Goal: Task Accomplishment & Management: Manage account settings

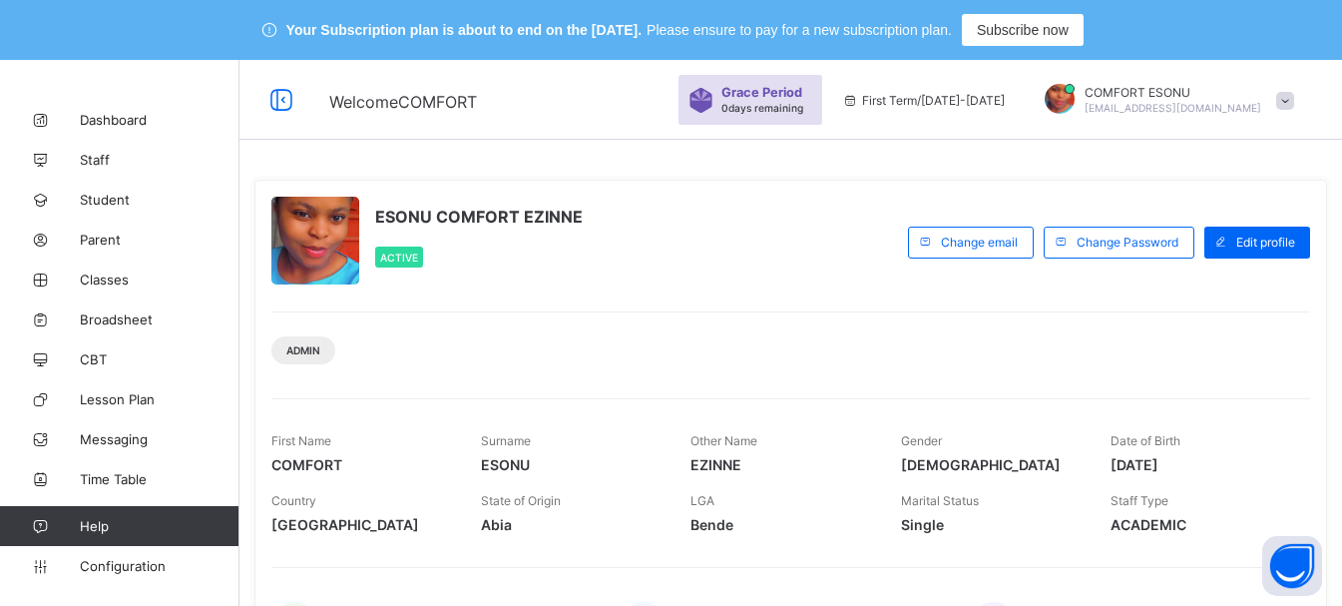
click at [911, 343] on div "Admin" at bounding box center [790, 342] width 1039 height 63
click at [112, 193] on span "Student" at bounding box center [160, 200] width 160 height 16
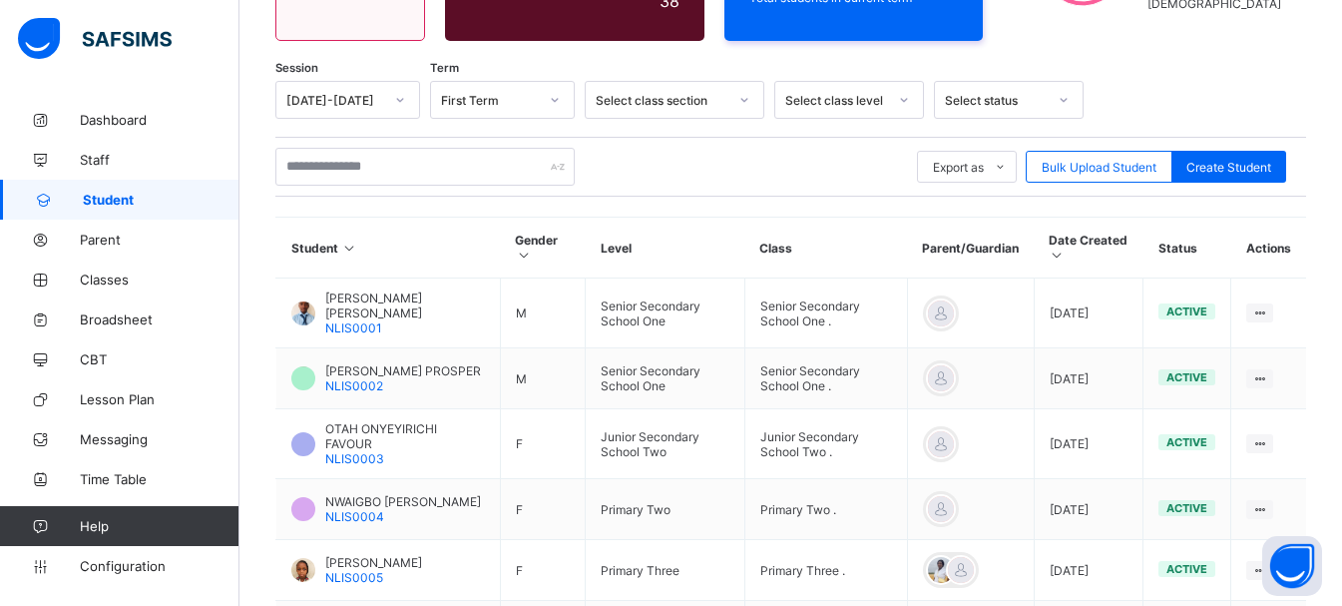
scroll to position [757, 0]
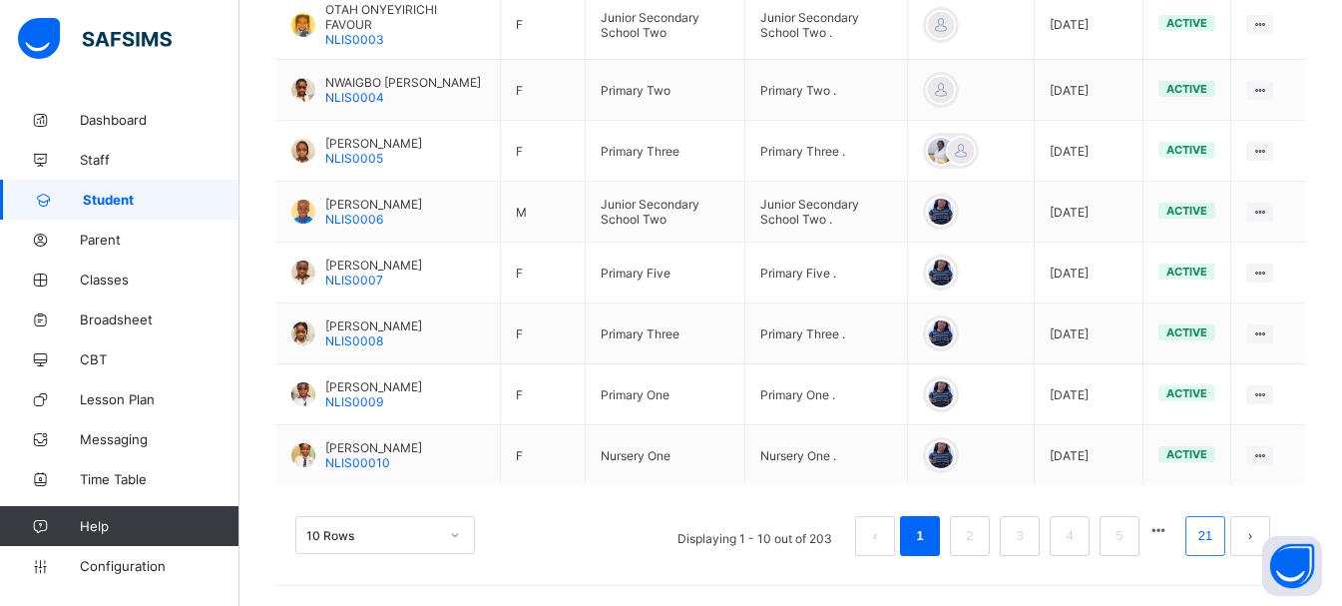
click at [1215, 529] on link "21" at bounding box center [1205, 536] width 26 height 26
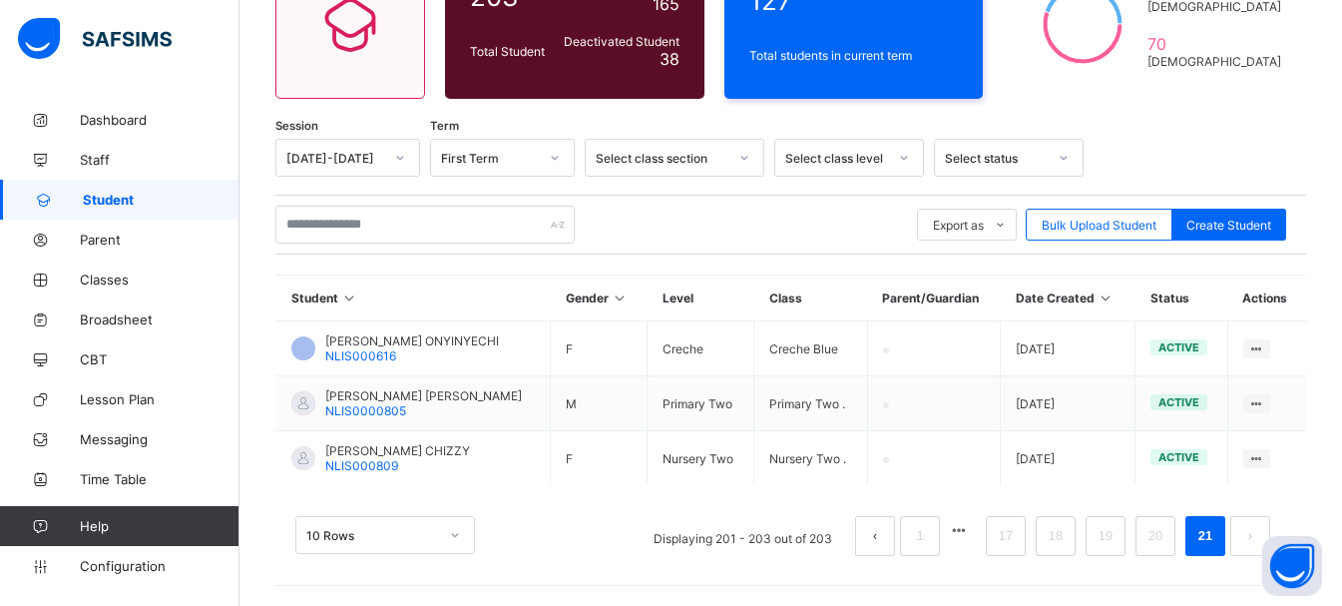
scroll to position [280, 0]
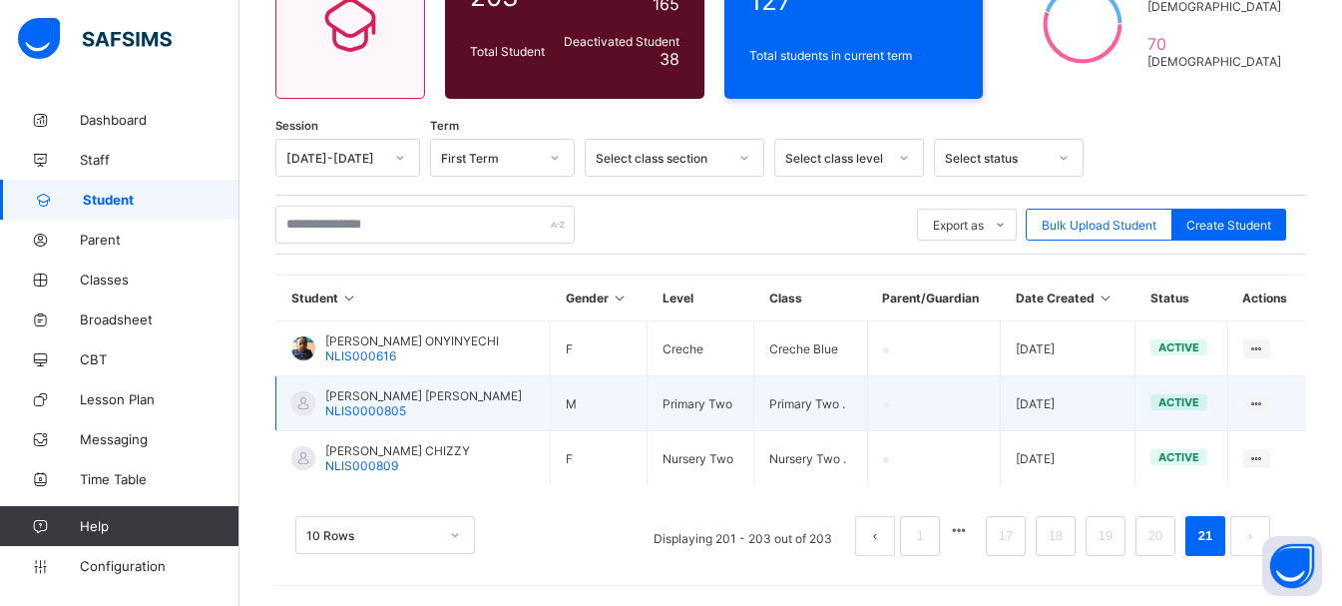
click at [307, 403] on div at bounding box center [303, 403] width 24 height 24
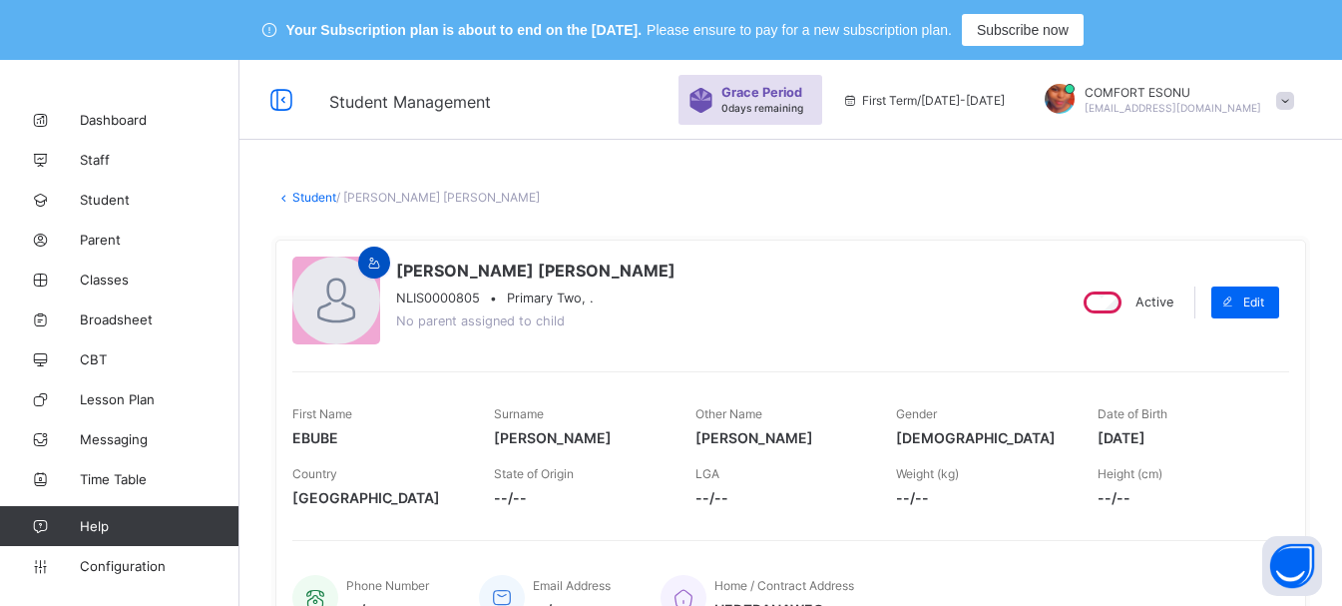
click at [377, 276] on div at bounding box center [374, 262] width 32 height 32
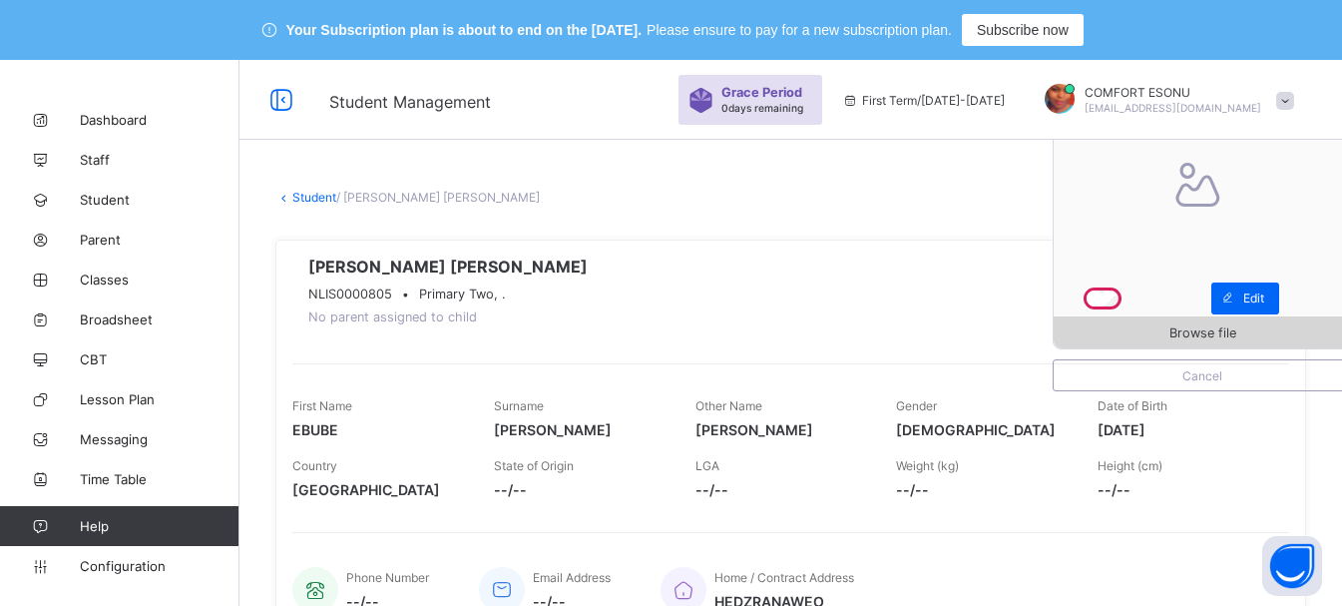
click at [1161, 333] on span "Browse file" at bounding box center [1202, 332] width 297 height 15
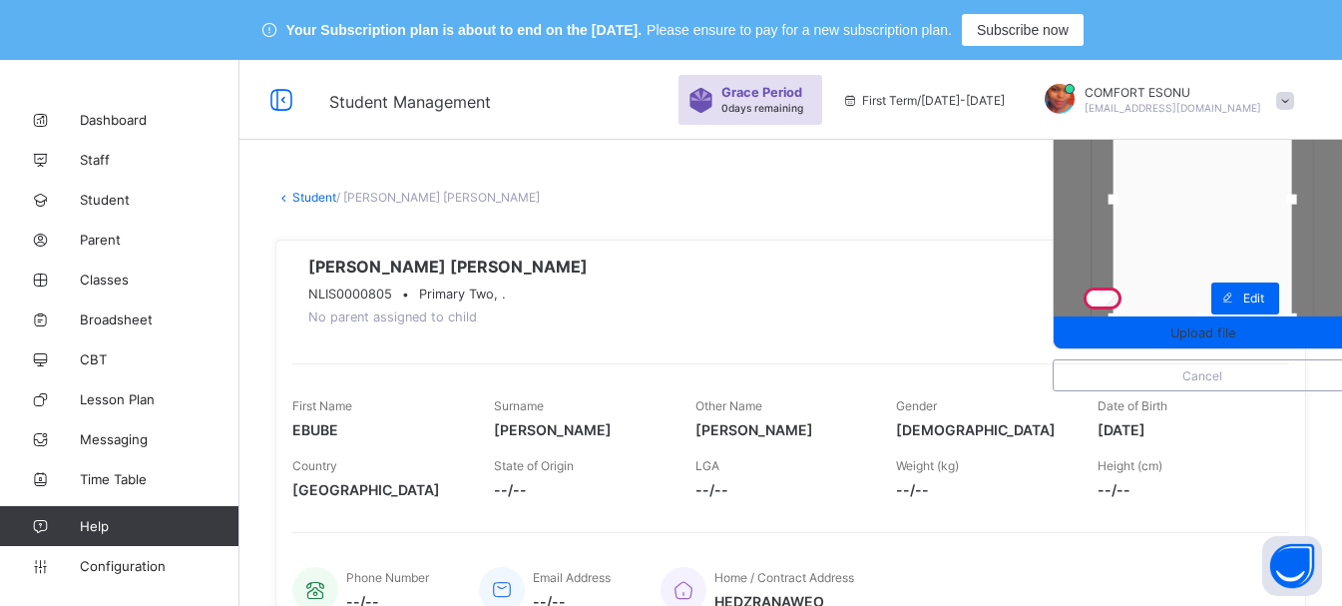
click at [1119, 200] on div at bounding box center [1114, 200] width 10 height 10
drag, startPoint x: 1305, startPoint y: 313, endPoint x: 1302, endPoint y: 295, distance: 18.2
click at [1293, 295] on div at bounding box center [1288, 300] width 10 height 10
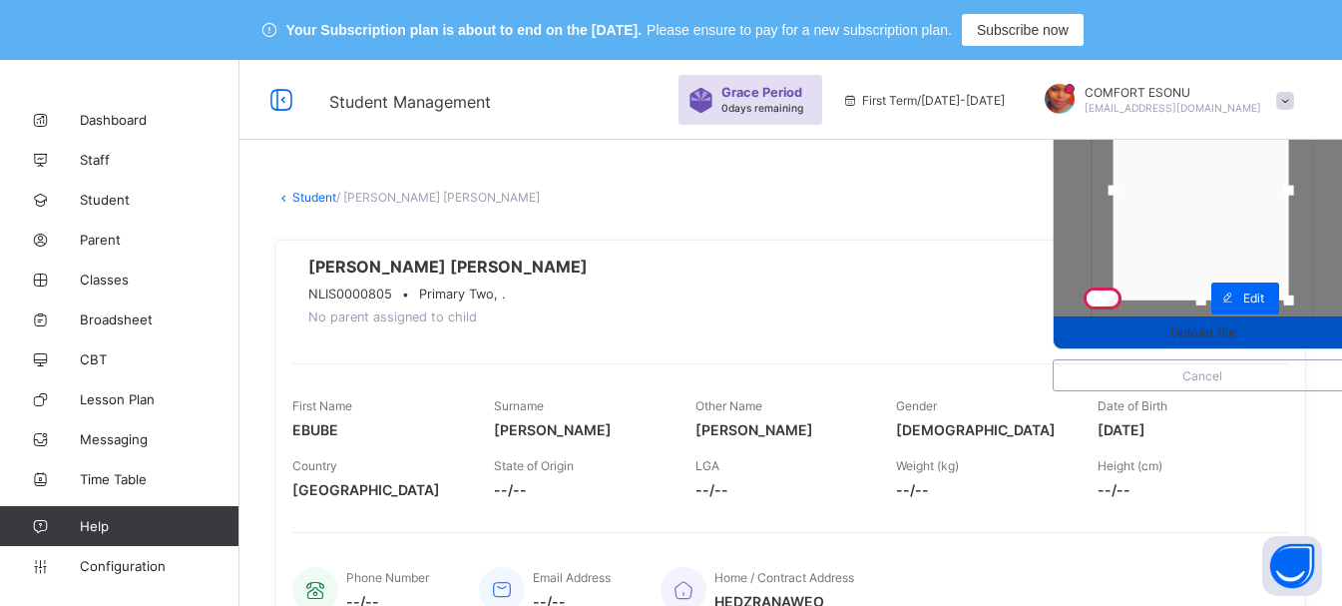
click at [1235, 336] on span "Upload file" at bounding box center [1202, 332] width 65 height 15
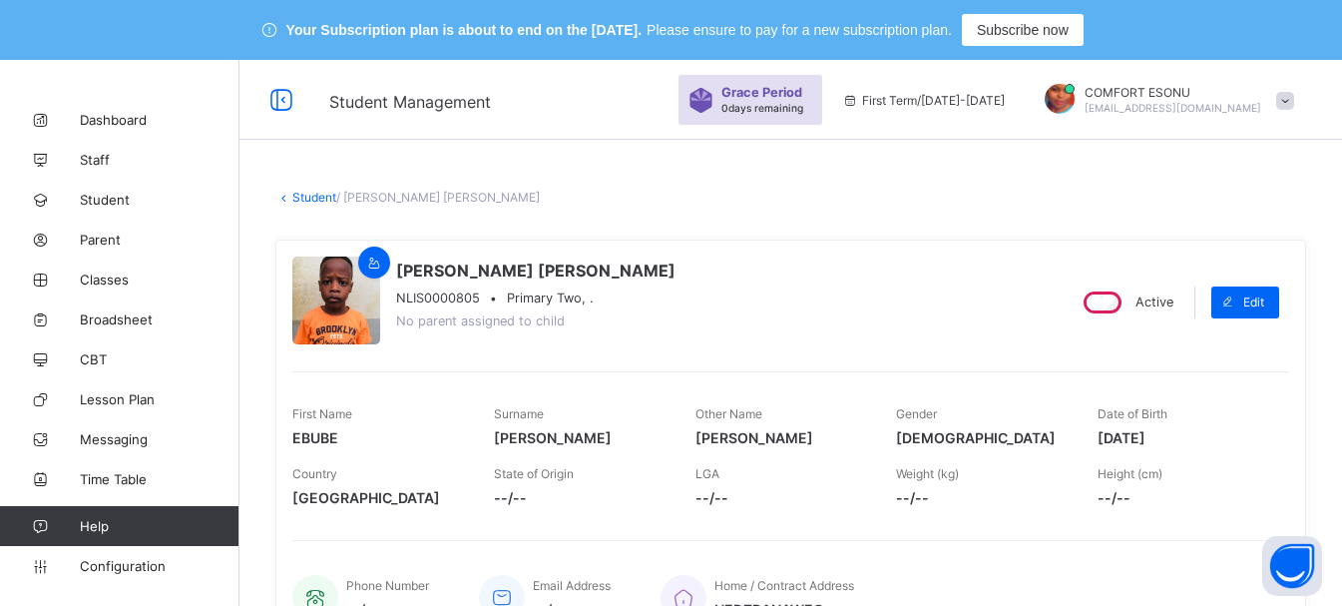
click at [329, 196] on link "Student" at bounding box center [314, 197] width 44 height 15
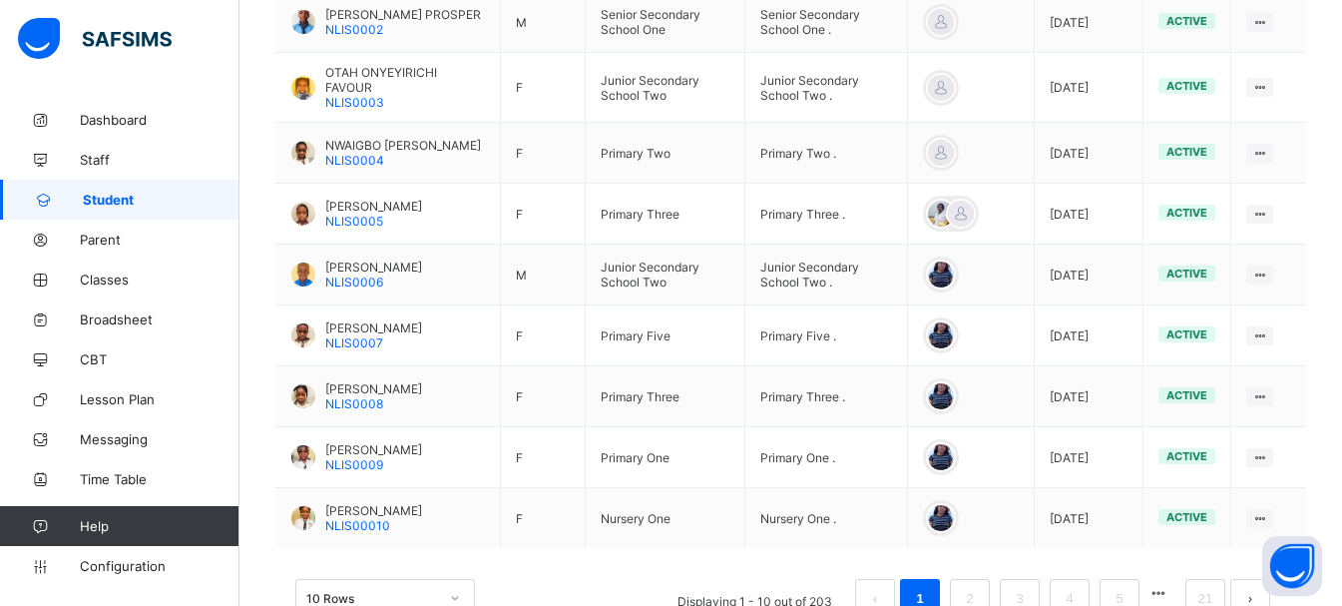
scroll to position [757, 0]
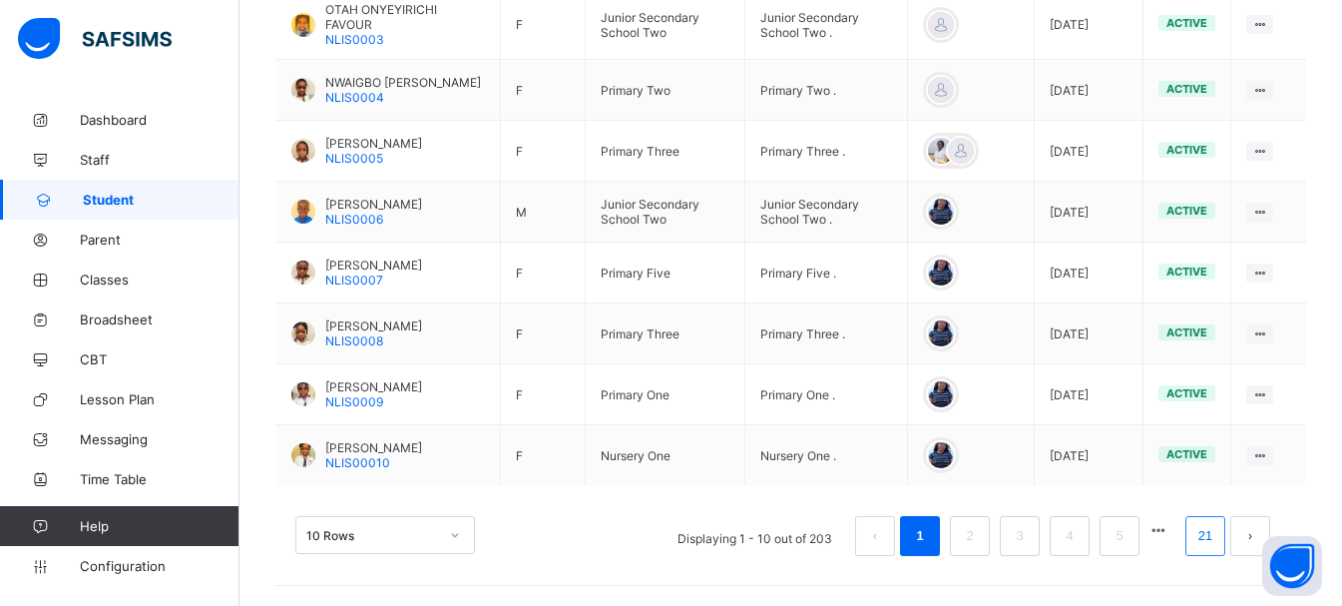
click at [1218, 534] on link "21" at bounding box center [1205, 536] width 26 height 26
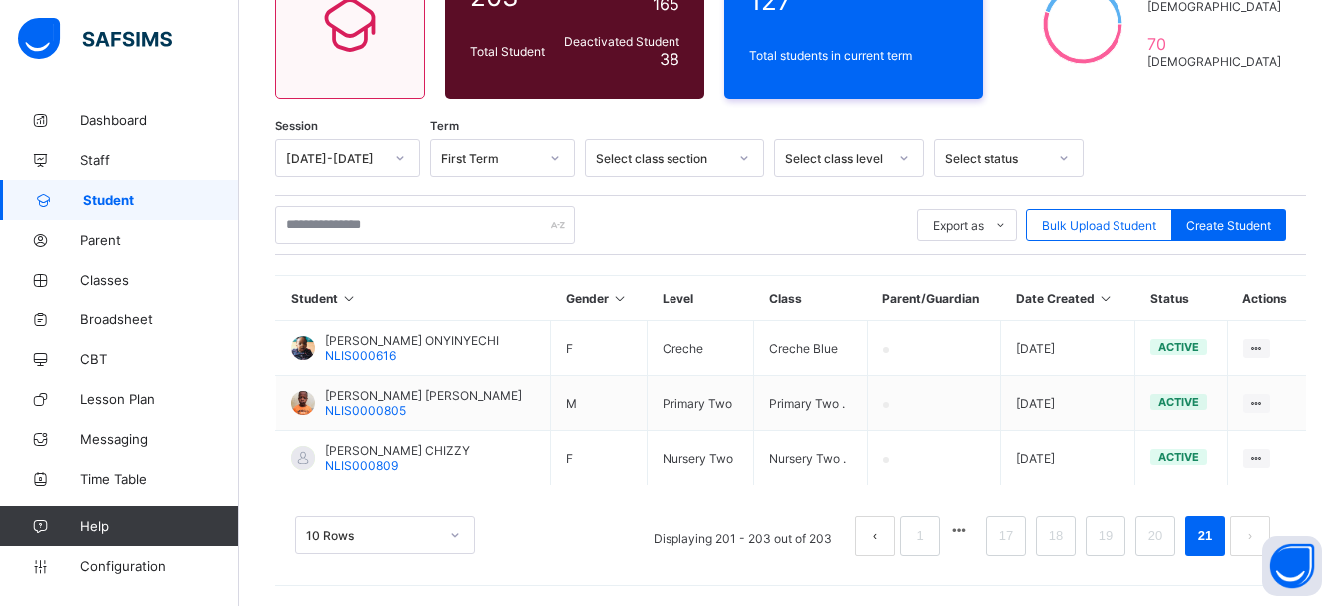
scroll to position [280, 0]
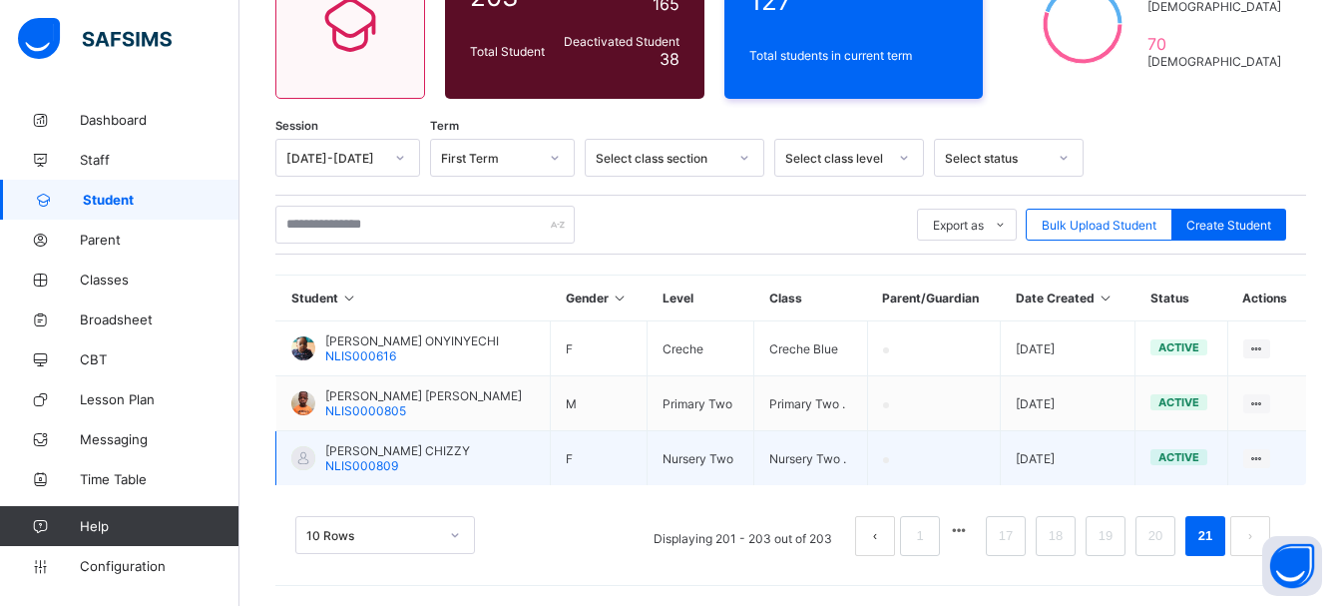
click at [352, 458] on span "NLIS000809" at bounding box center [361, 465] width 73 height 15
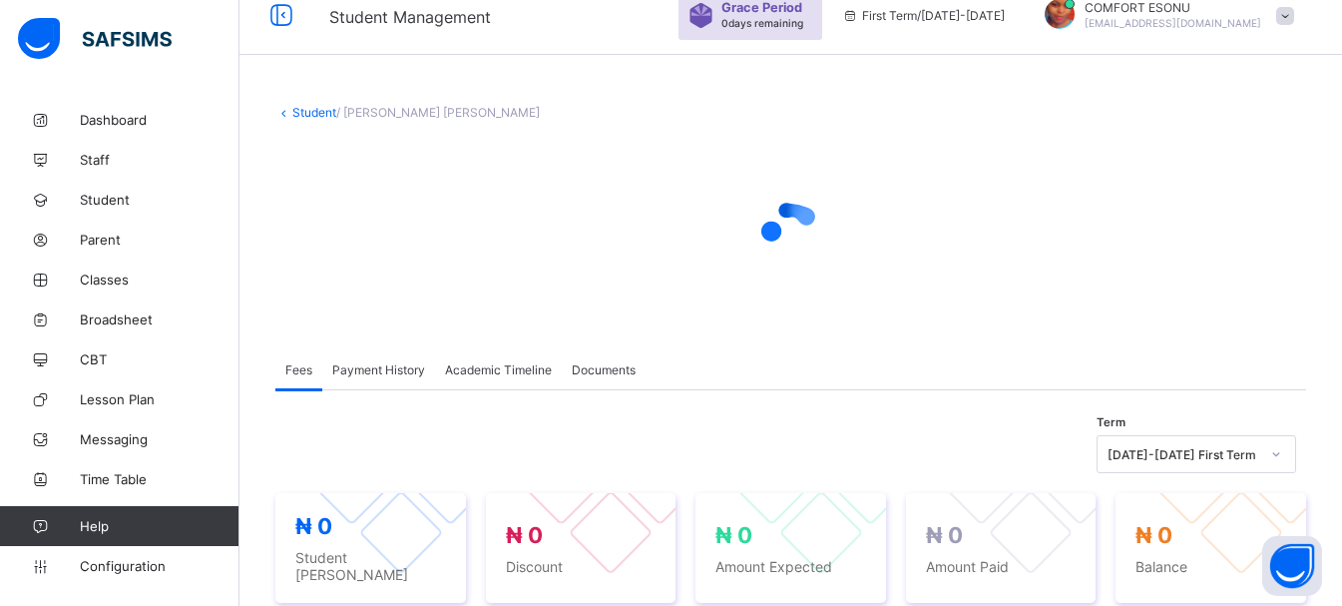
scroll to position [41, 0]
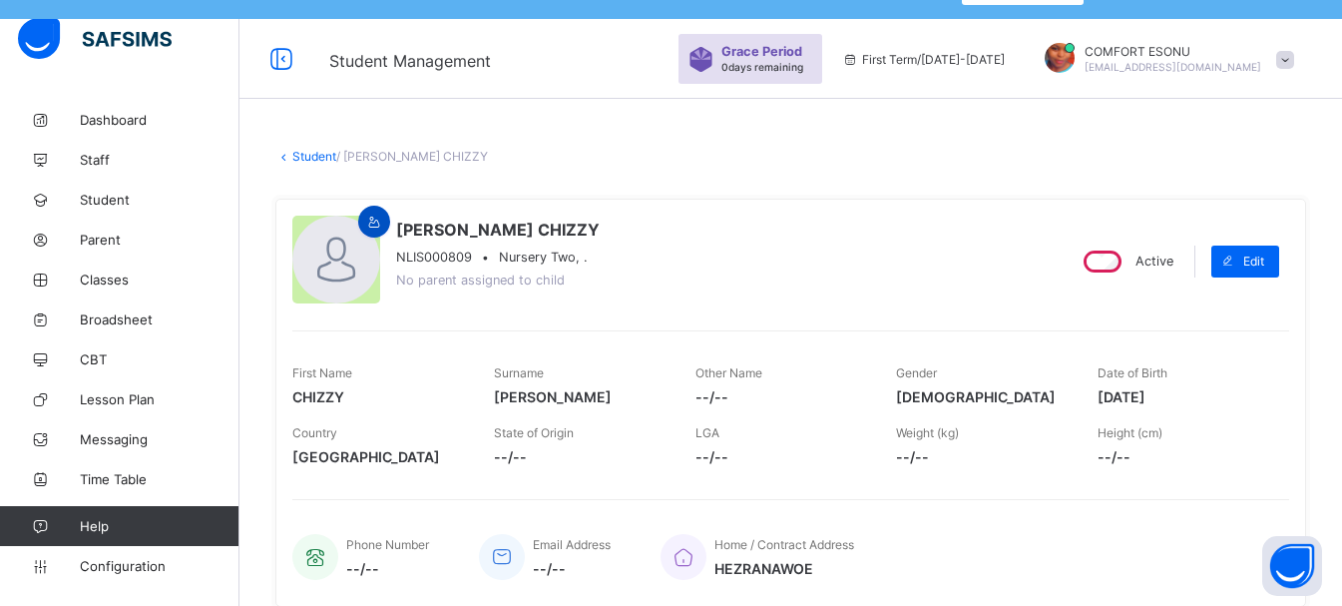
click at [366, 230] on div at bounding box center [374, 222] width 32 height 32
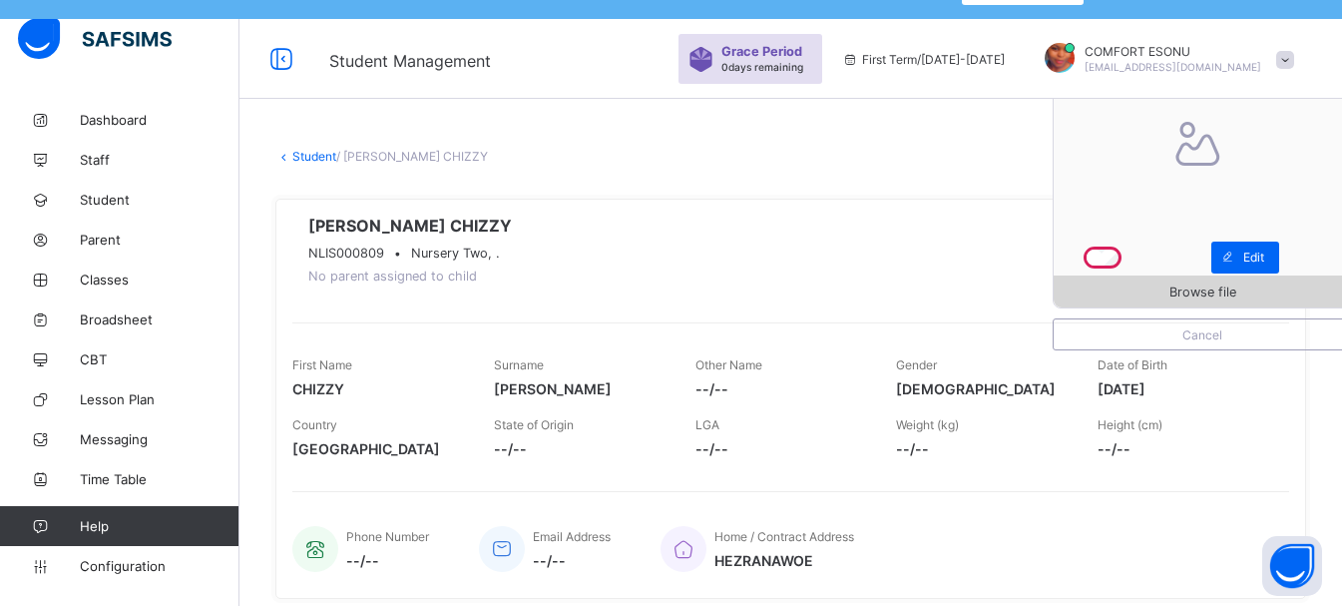
click at [1200, 287] on span "Browse file" at bounding box center [1202, 291] width 67 height 15
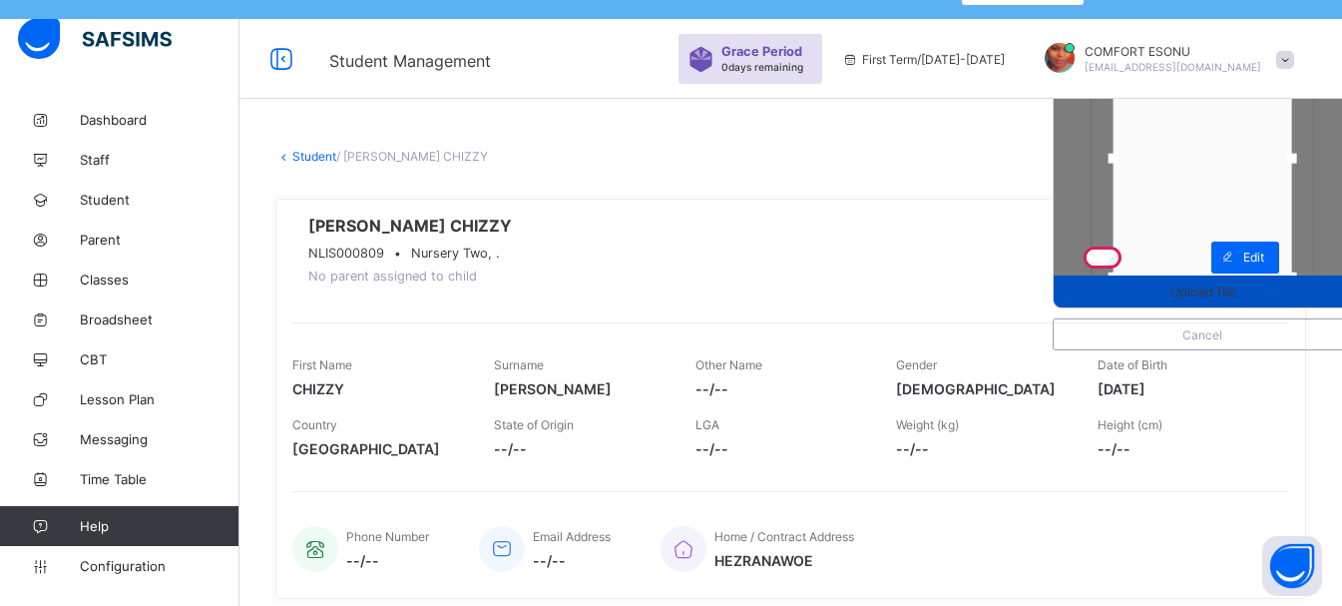
click at [1217, 290] on span "Upload file" at bounding box center [1202, 291] width 65 height 15
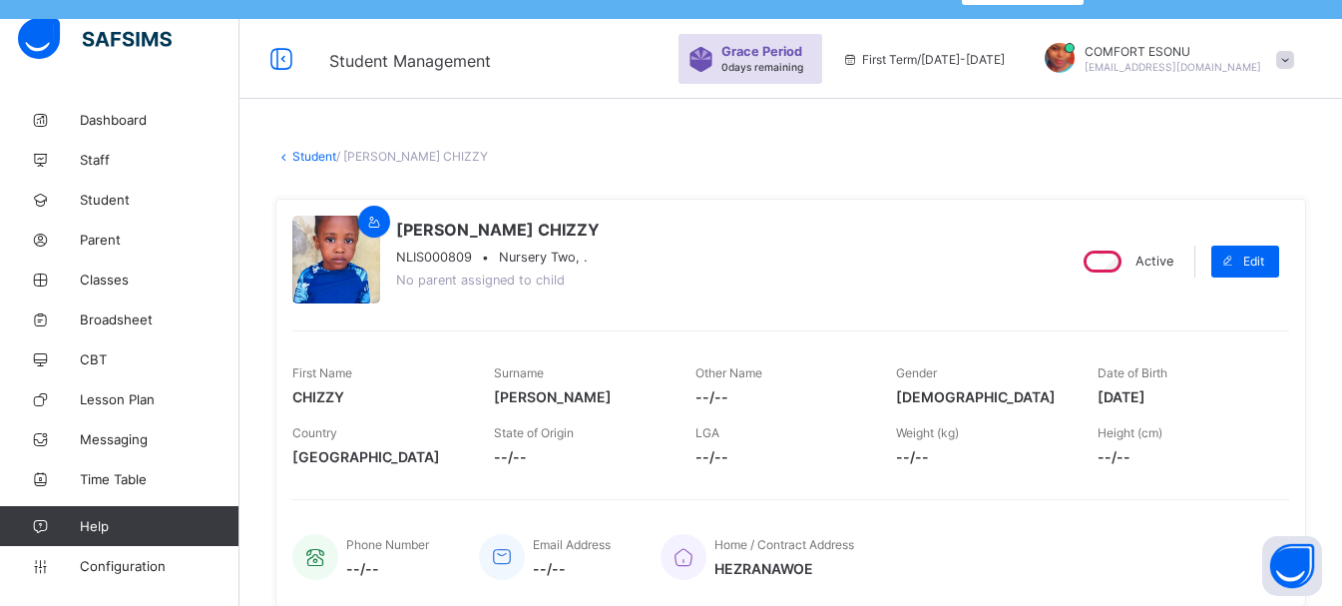
click at [319, 150] on link "Student" at bounding box center [314, 156] width 44 height 15
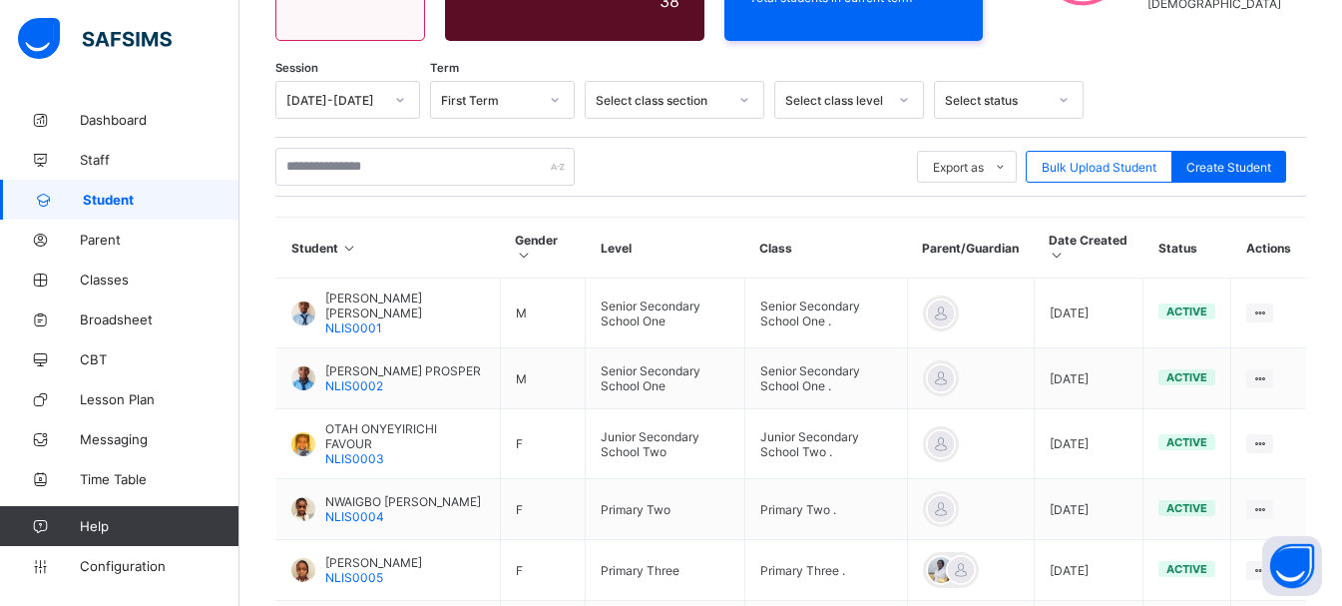
scroll to position [757, 0]
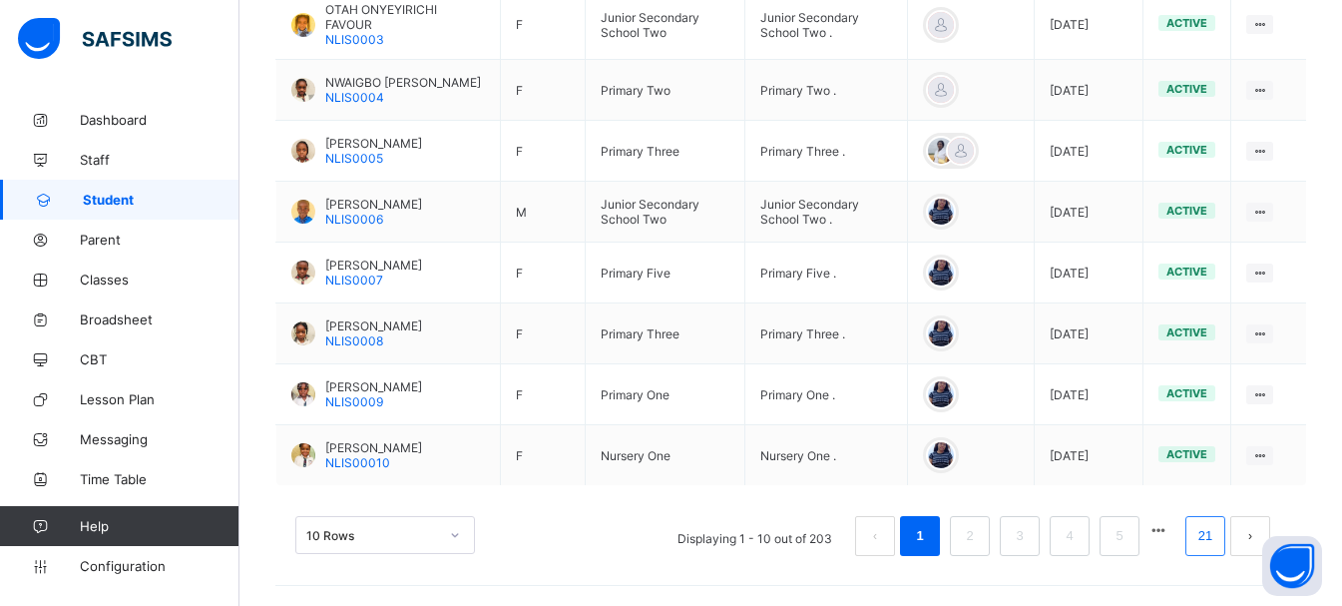
click at [1204, 545] on li "21" at bounding box center [1205, 536] width 40 height 40
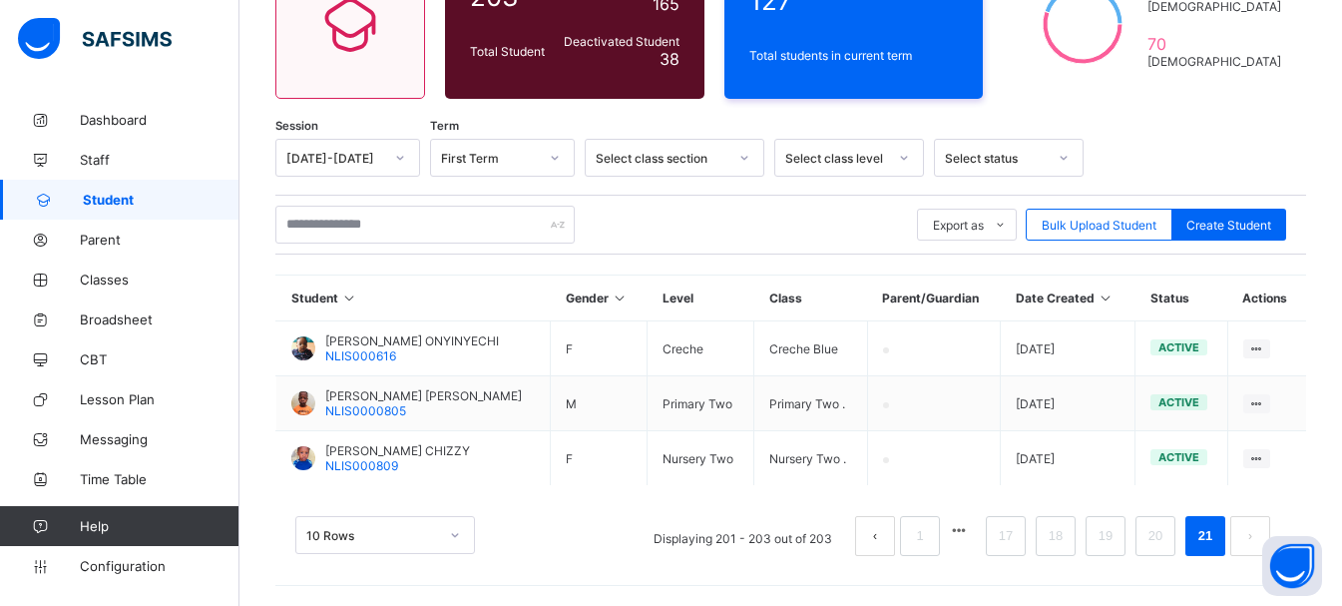
scroll to position [280, 0]
click at [1168, 535] on link "20" at bounding box center [1155, 536] width 26 height 26
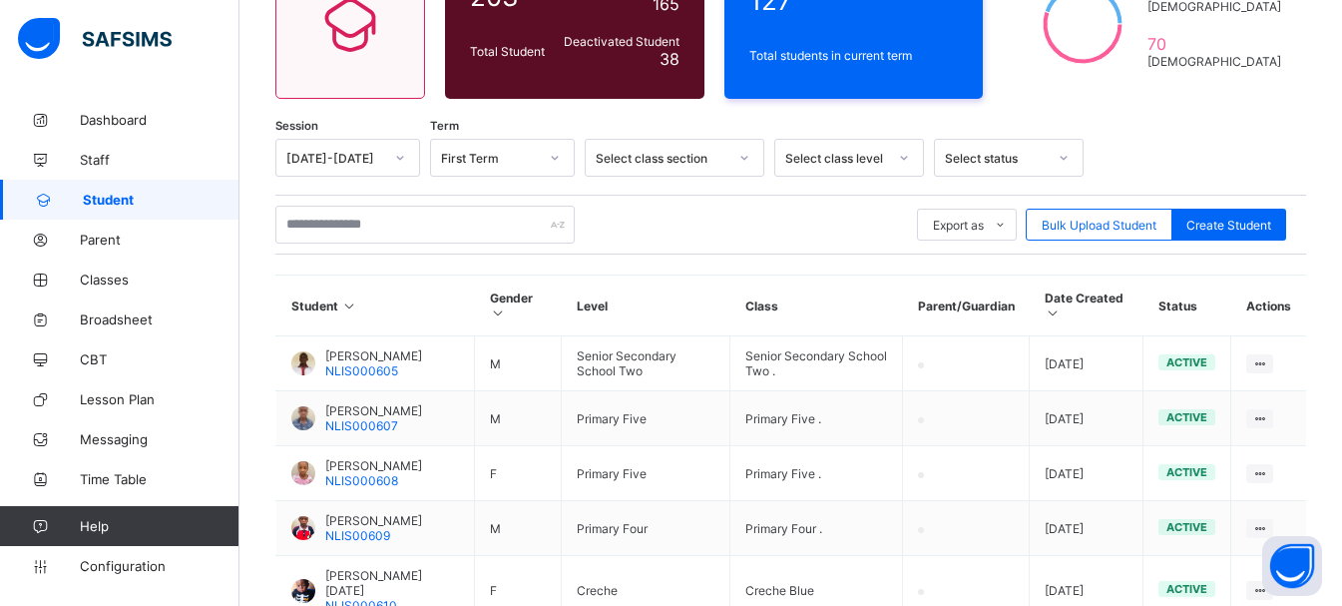
scroll to position [769, 0]
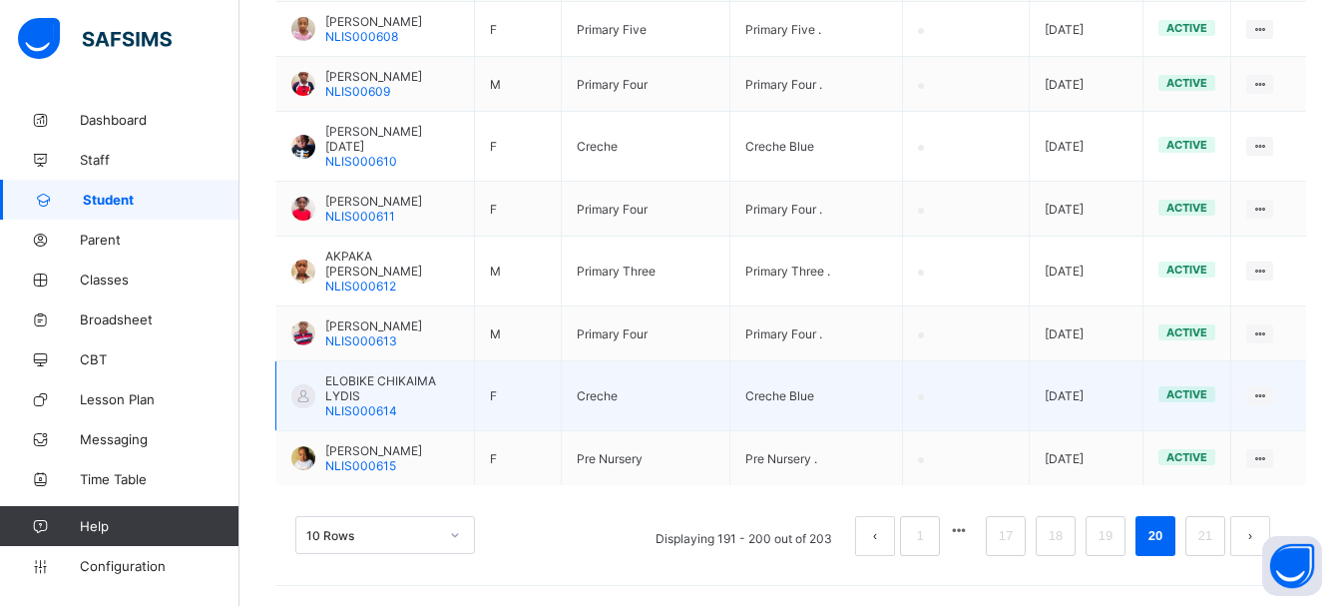
click at [325, 374] on span "ELOBIKE CHIKAIMA LYDIS" at bounding box center [392, 388] width 134 height 30
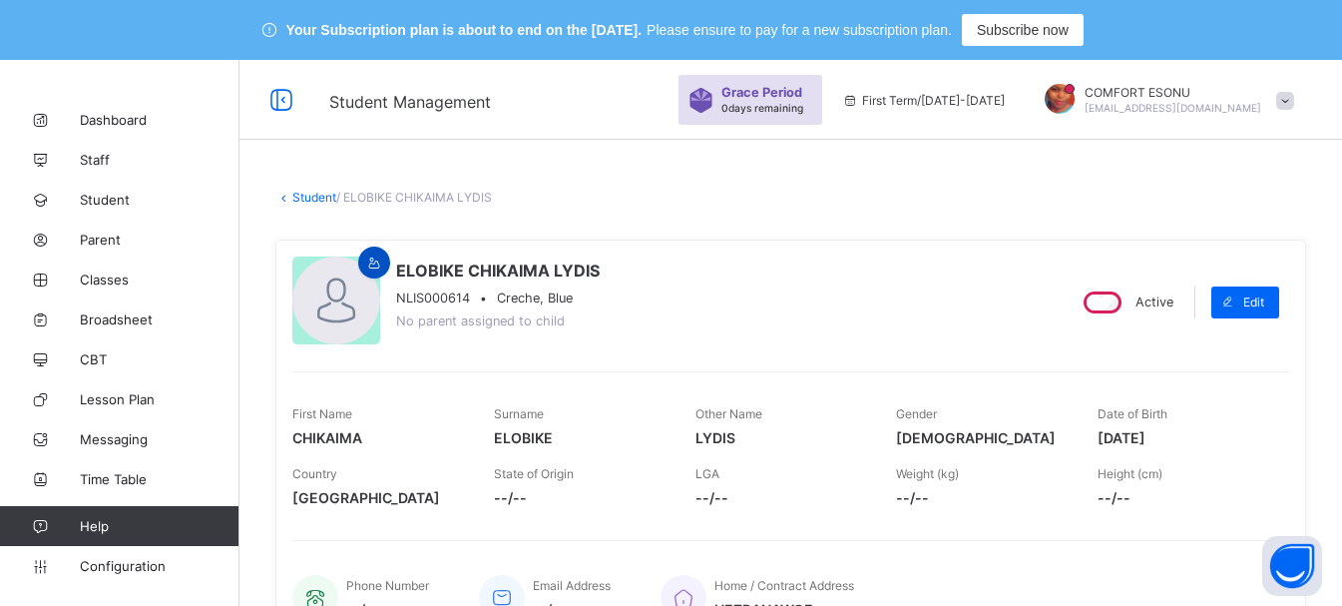
click at [371, 263] on icon at bounding box center [374, 262] width 17 height 15
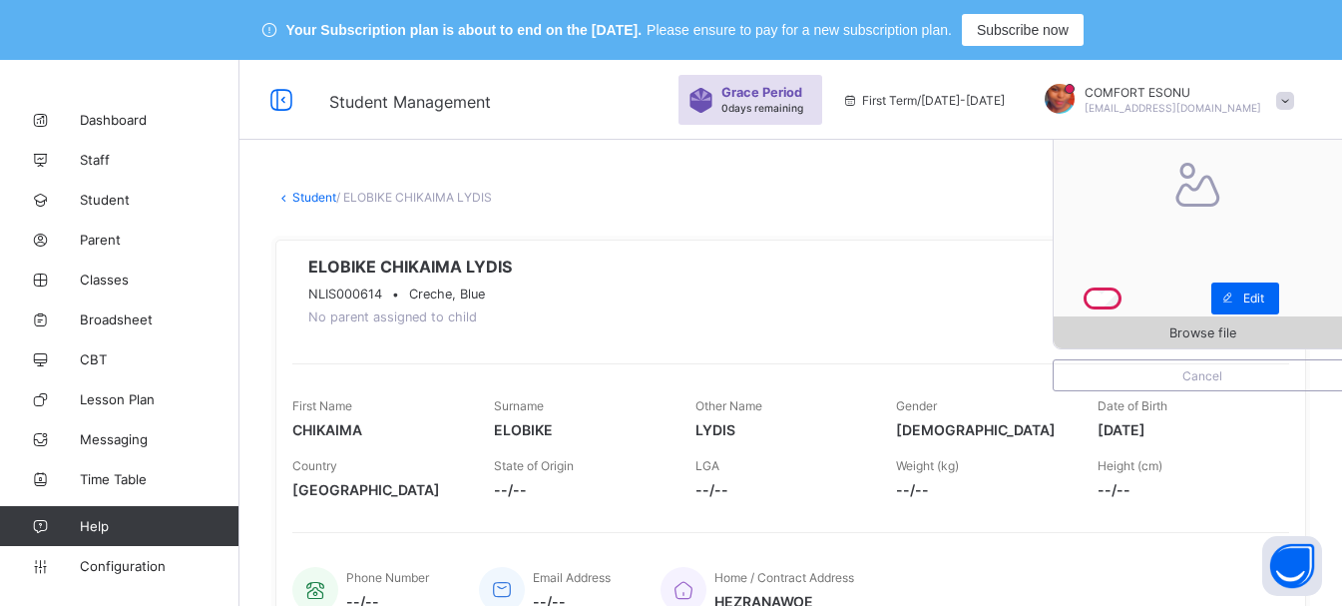
click at [1231, 327] on span "Browse file" at bounding box center [1202, 332] width 67 height 15
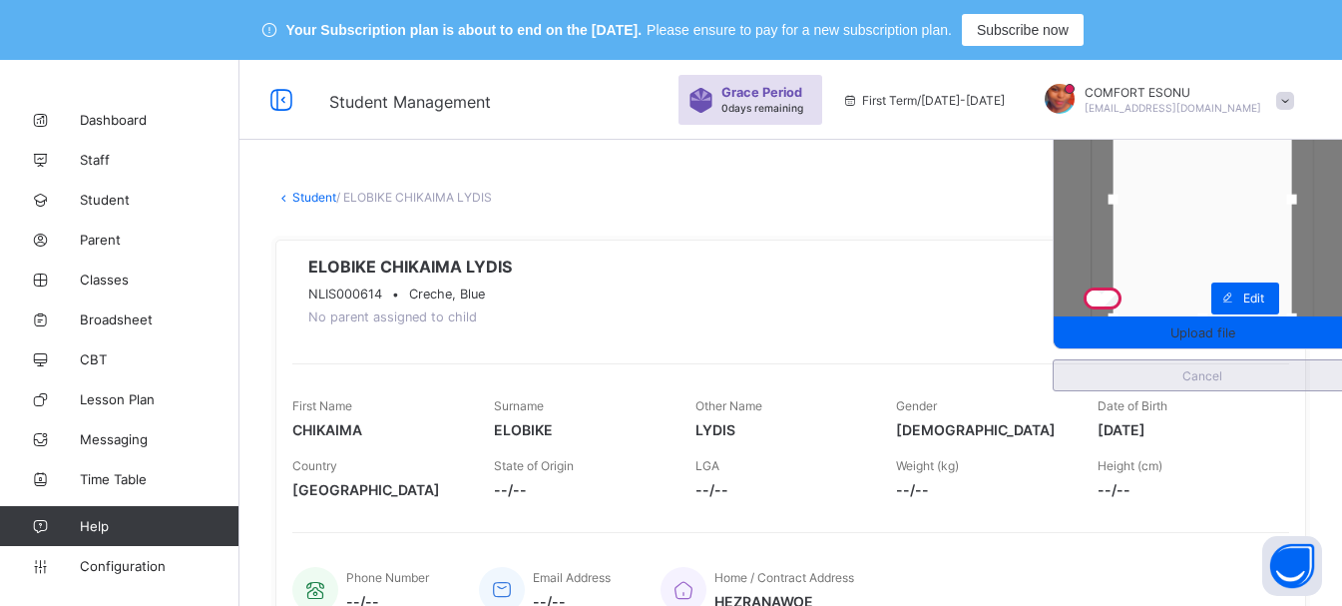
click at [1206, 381] on span "Cancel" at bounding box center [1202, 375] width 267 height 15
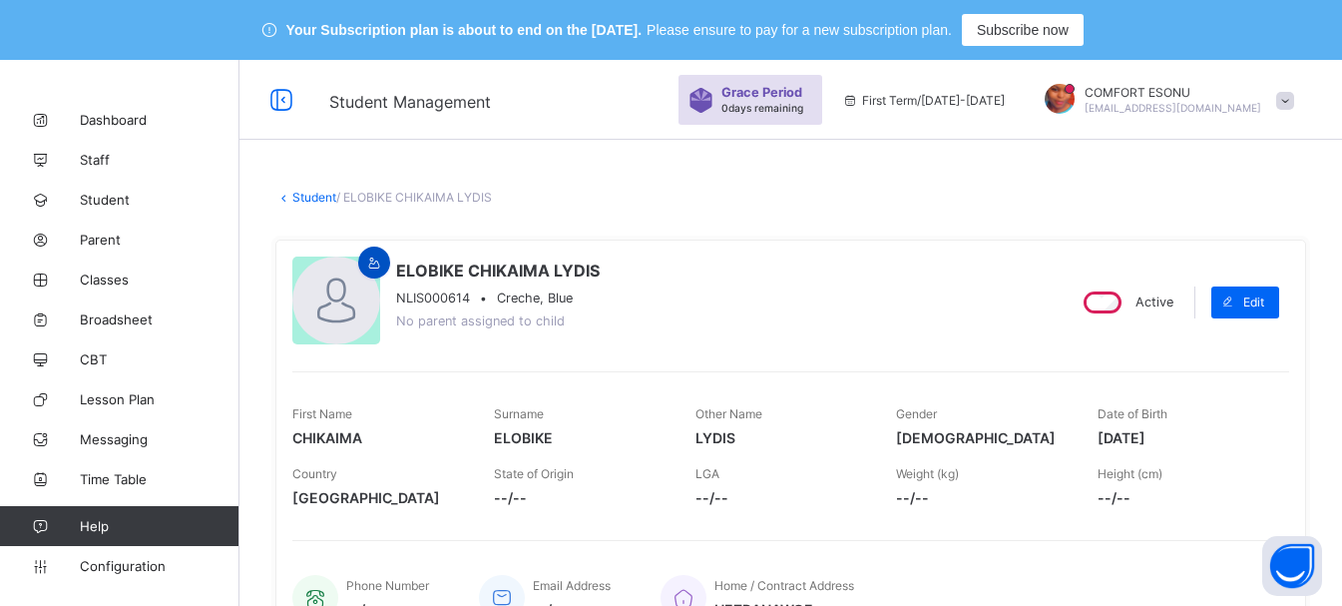
click at [376, 262] on icon at bounding box center [374, 262] width 17 height 15
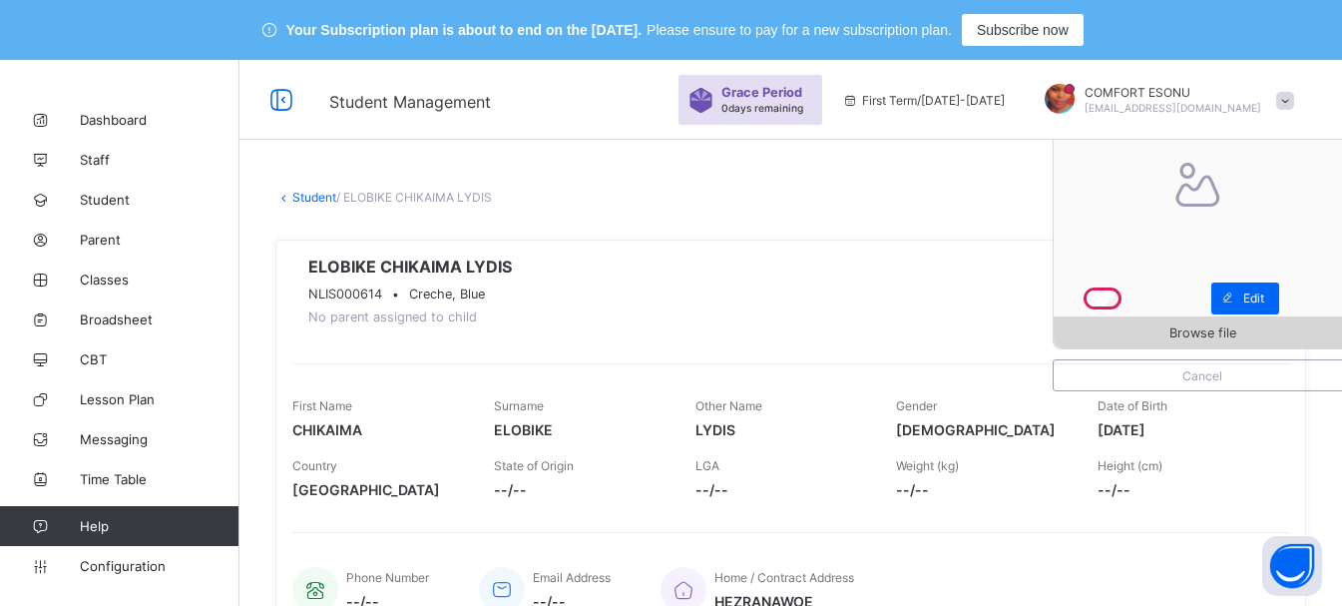
click at [1182, 332] on span "Browse file" at bounding box center [1202, 332] width 297 height 15
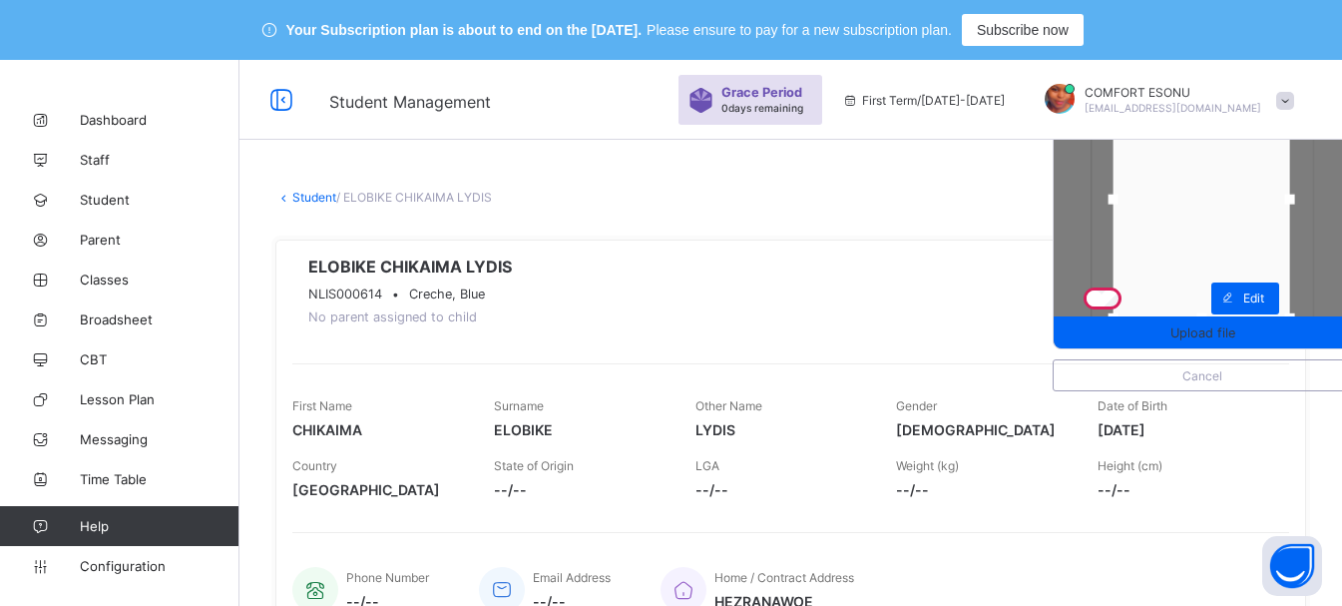
drag, startPoint x: 1302, startPoint y: 148, endPoint x: 1300, endPoint y: 178, distance: 30.0
click at [1295, 178] on div at bounding box center [1289, 199] width 12 height 237
drag, startPoint x: 1130, startPoint y: 201, endPoint x: 1139, endPoint y: 206, distance: 10.3
click at [1137, 206] on div at bounding box center [1123, 200] width 30 height 30
drag, startPoint x: 1137, startPoint y: 201, endPoint x: 1119, endPoint y: 204, distance: 19.2
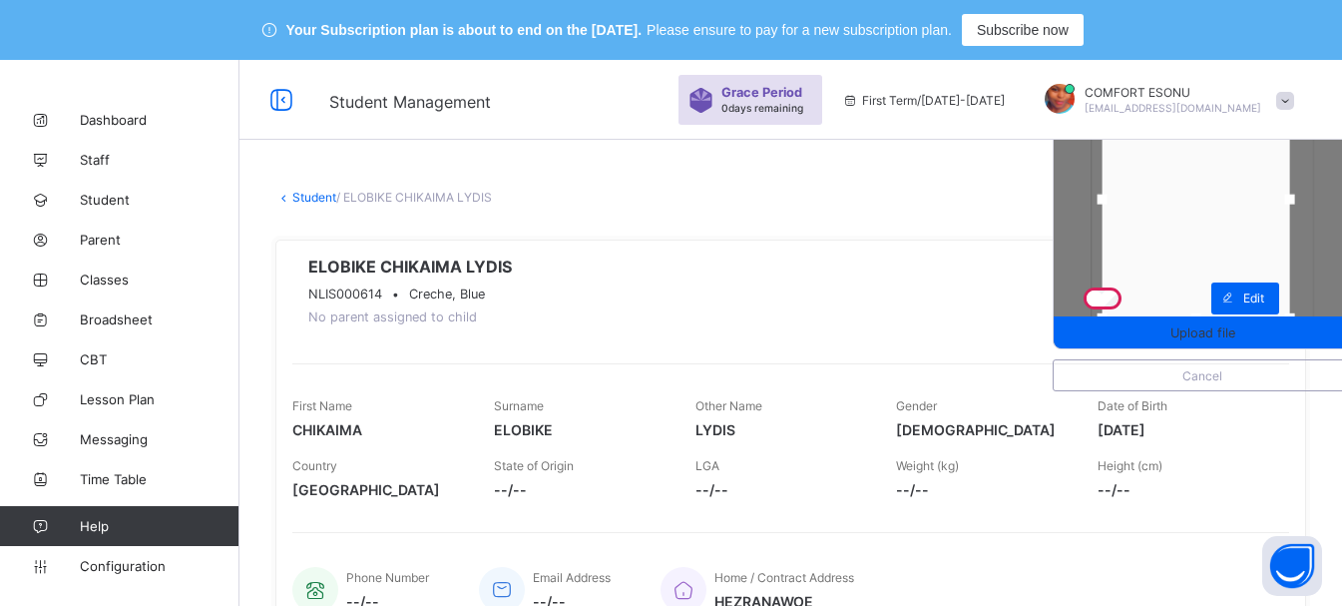
click at [1108, 204] on div at bounding box center [1103, 200] width 10 height 10
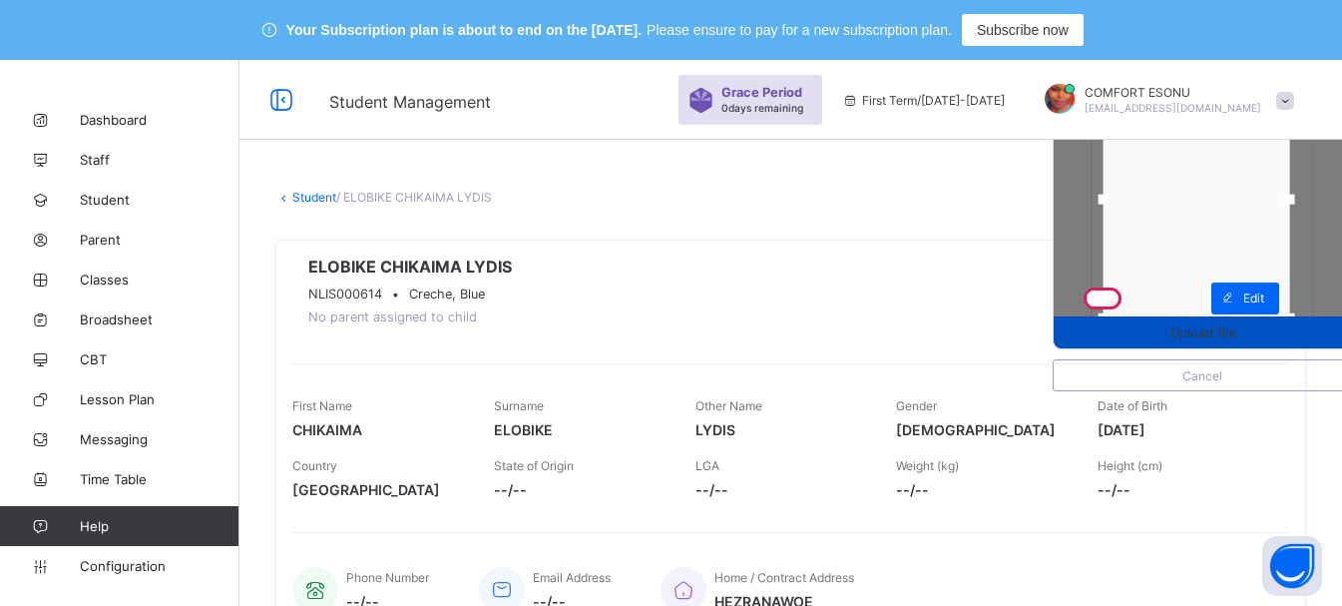
click at [1235, 327] on span "Upload file" at bounding box center [1202, 332] width 65 height 15
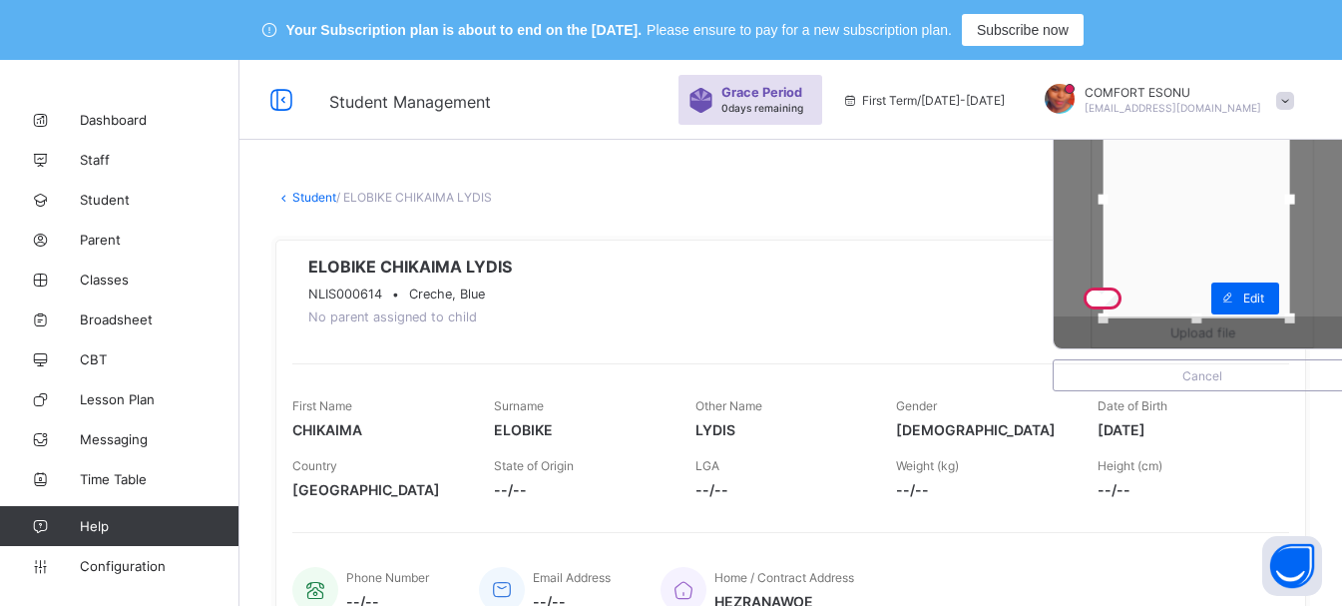
click at [1235, 327] on span "Upload file" at bounding box center [1202, 332] width 65 height 15
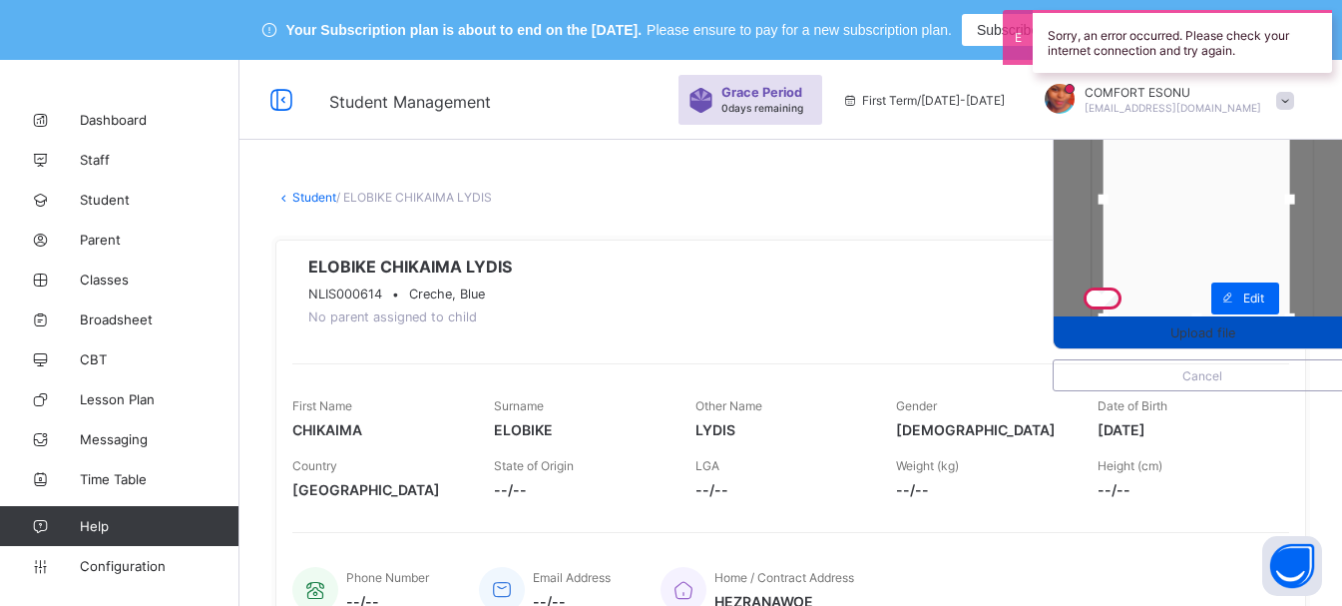
click at [1235, 327] on span "Upload file" at bounding box center [1202, 332] width 65 height 15
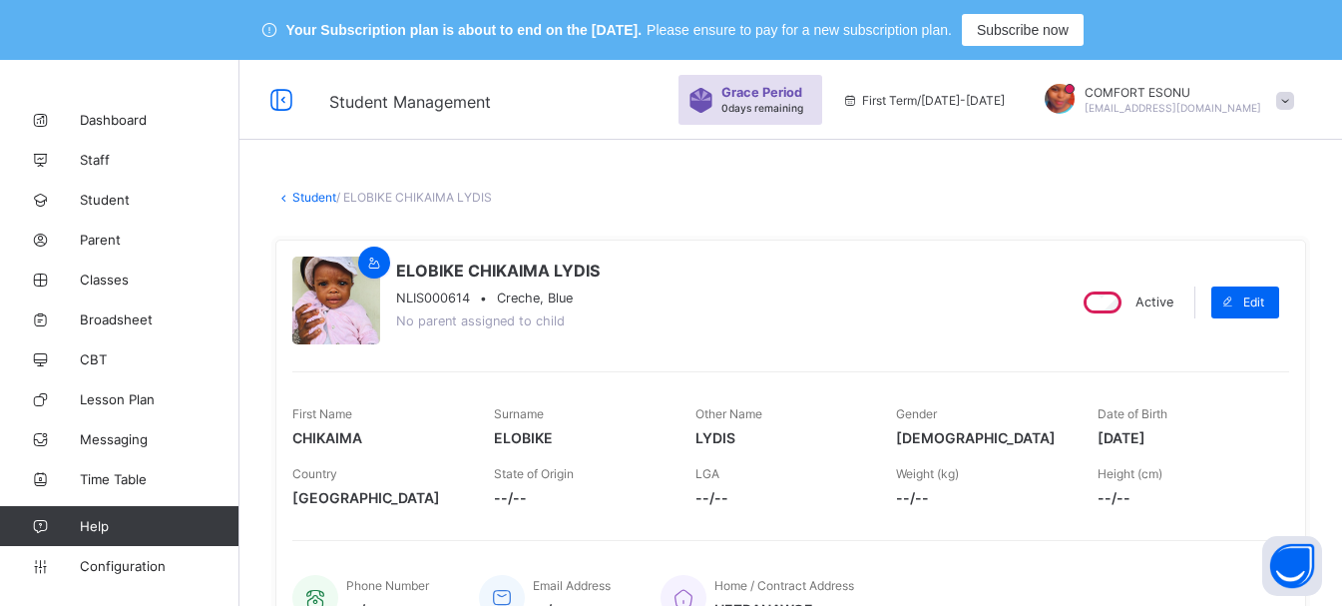
click at [315, 197] on link "Student" at bounding box center [314, 197] width 44 height 15
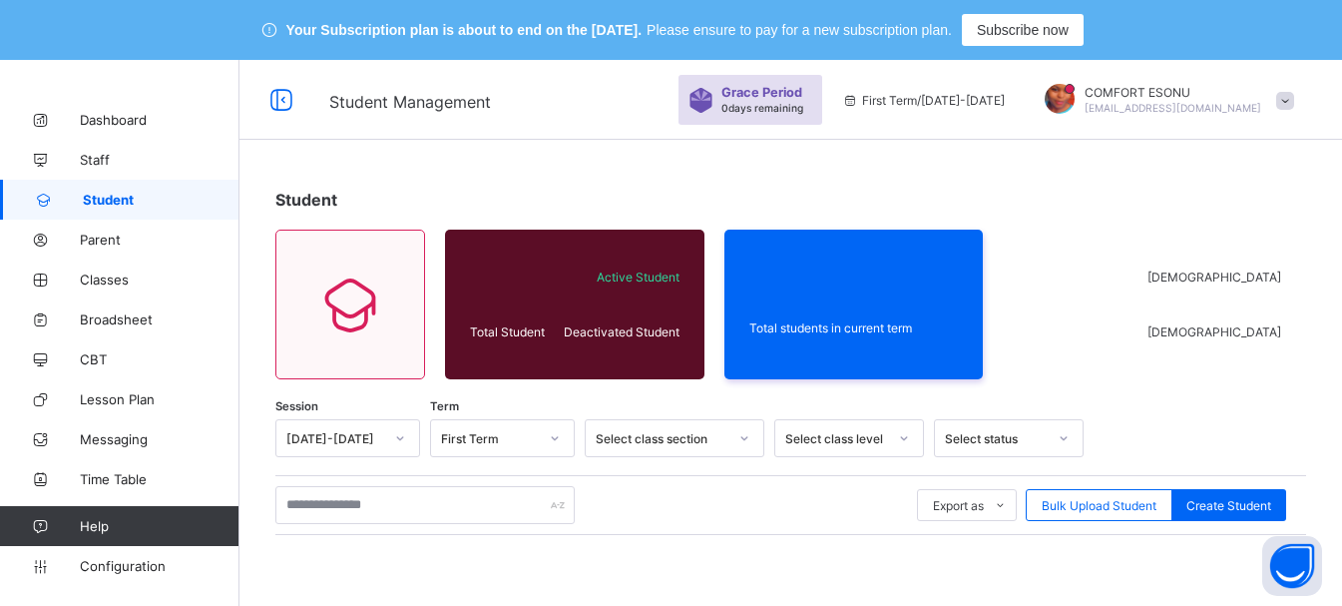
click at [315, 201] on span "Student" at bounding box center [306, 200] width 62 height 20
click at [330, 257] on div at bounding box center [350, 304] width 150 height 150
click at [631, 245] on div "Total Student Active Student Deactivated Student" at bounding box center [574, 304] width 259 height 150
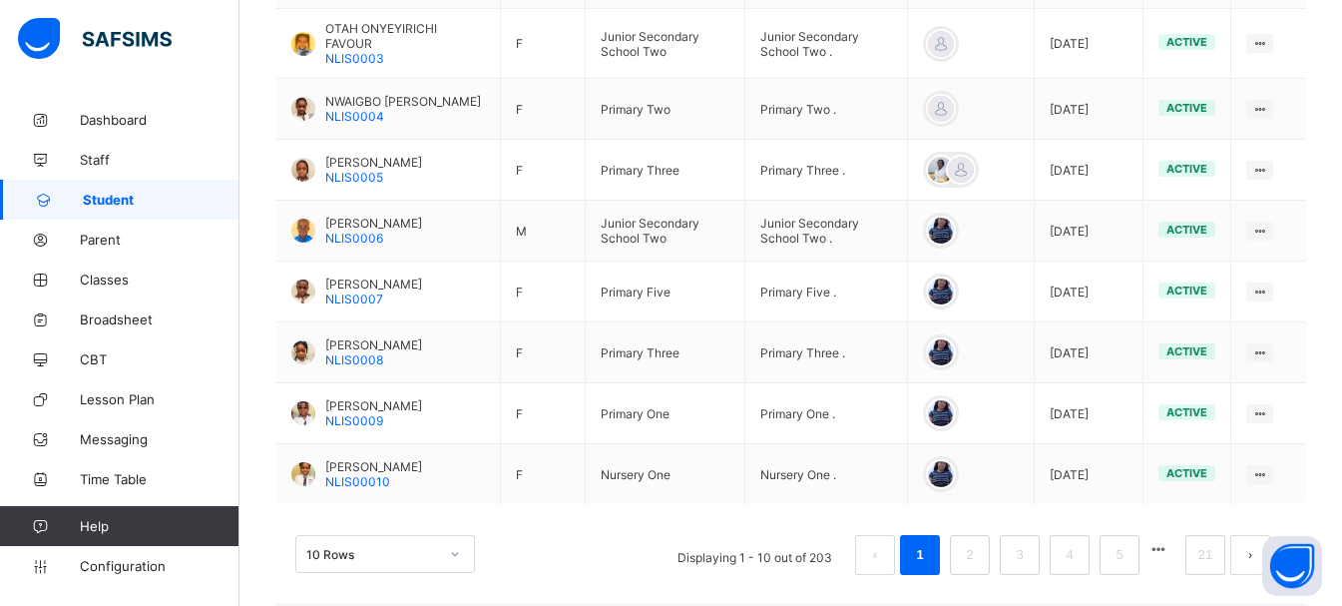
scroll to position [757, 0]
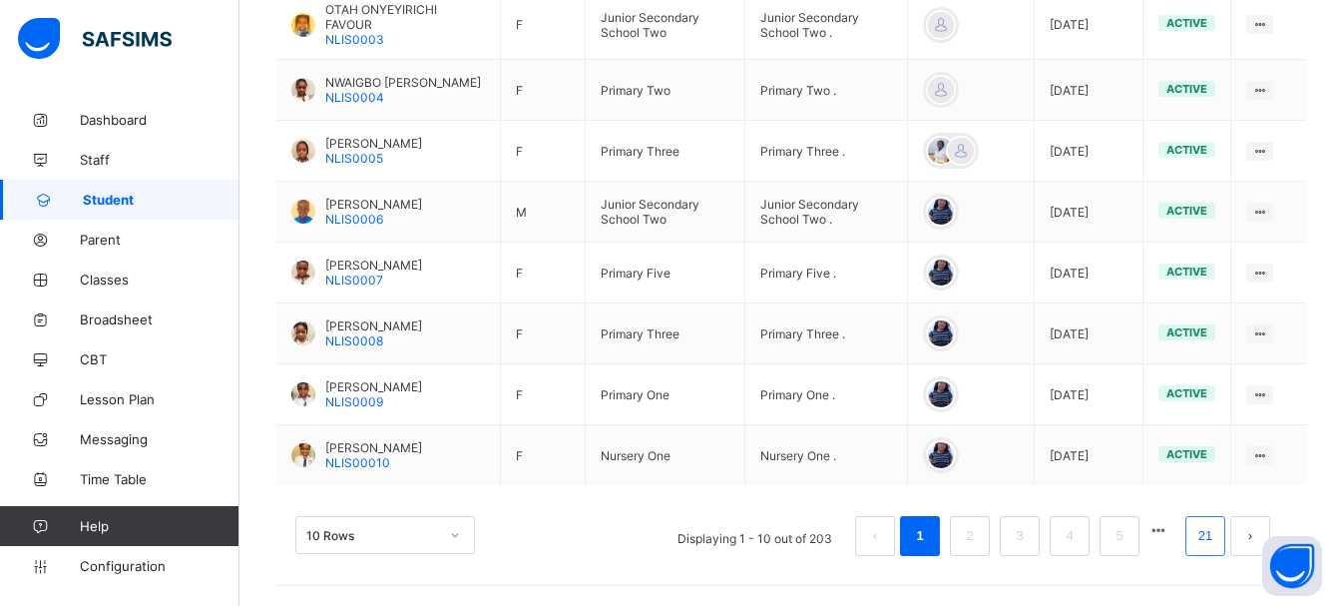
click at [1218, 531] on link "21" at bounding box center [1205, 536] width 26 height 26
click at [1217, 518] on li "21" at bounding box center [1205, 536] width 40 height 40
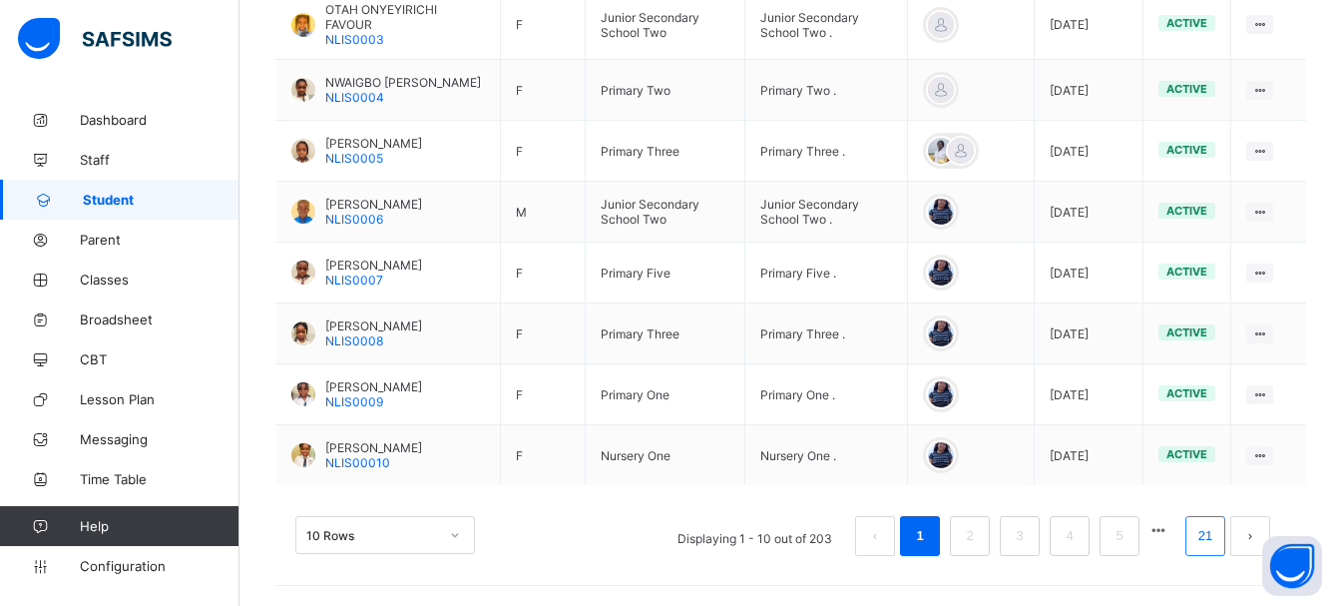
click at [1217, 518] on li "21" at bounding box center [1205, 536] width 40 height 40
